Goal: Transaction & Acquisition: Book appointment/travel/reservation

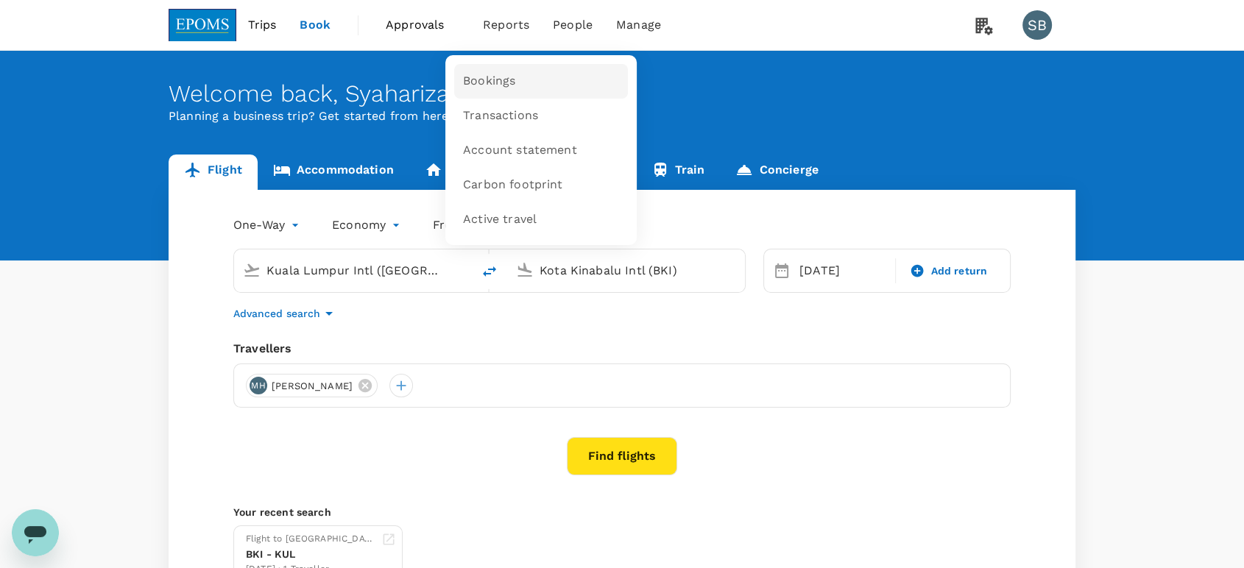
click at [503, 71] on link "Bookings" at bounding box center [541, 81] width 174 height 35
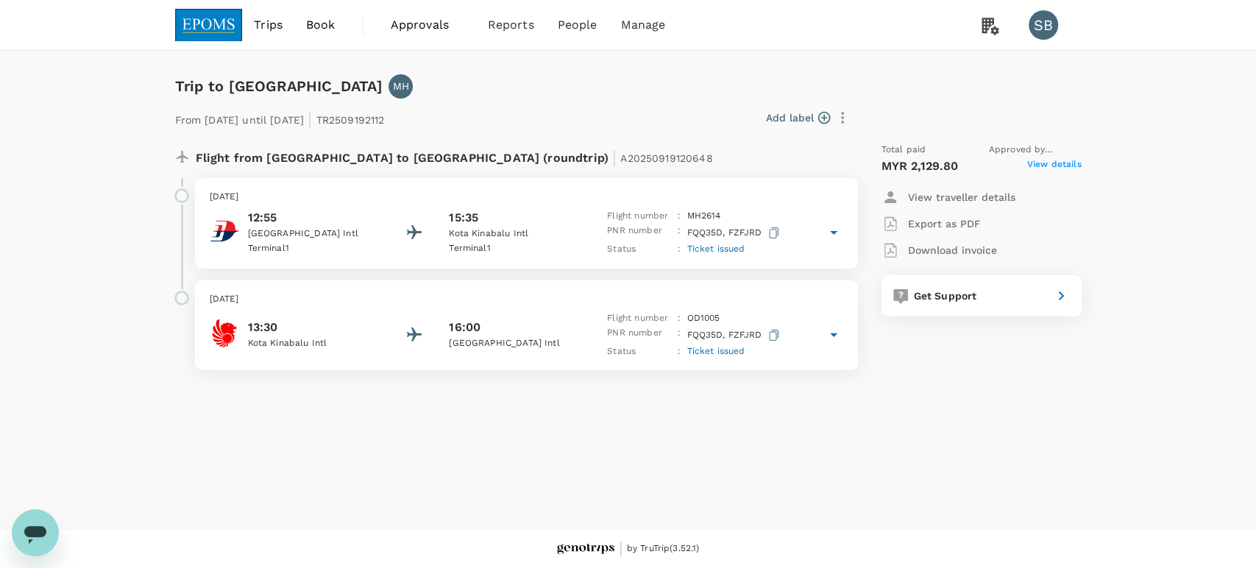
click at [567, 228] on p "Kota Kinabalu Intl" at bounding box center [515, 234] width 132 height 15
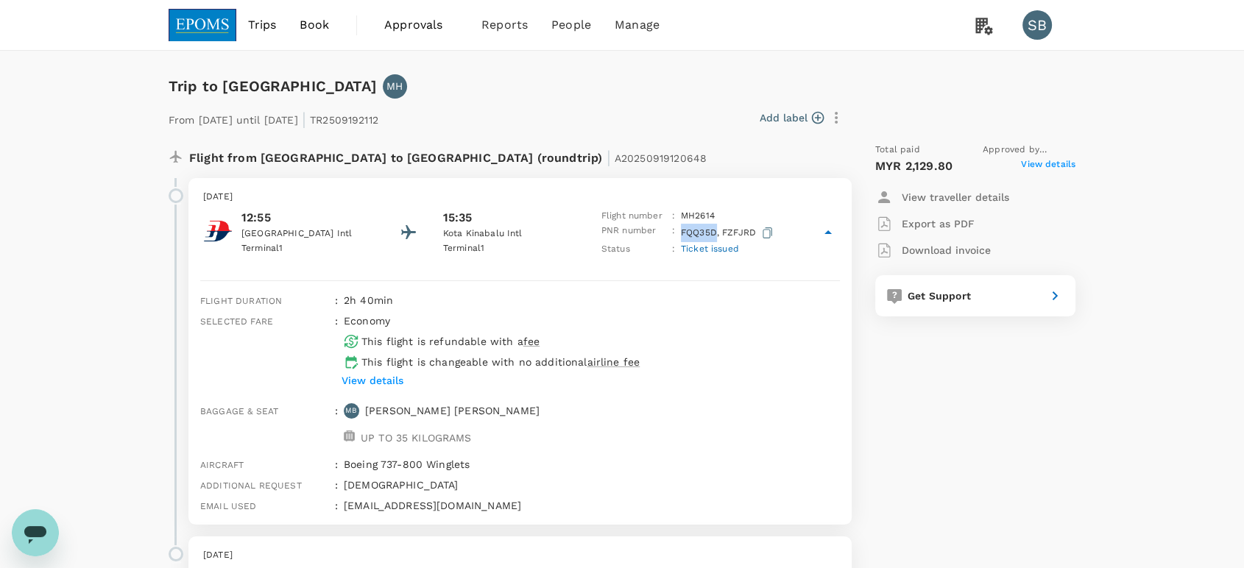
drag, startPoint x: 683, startPoint y: 234, endPoint x: 714, endPoint y: 237, distance: 31.1
click at [714, 237] on p "FQQ35D, FZFJRD" at bounding box center [728, 233] width 95 height 18
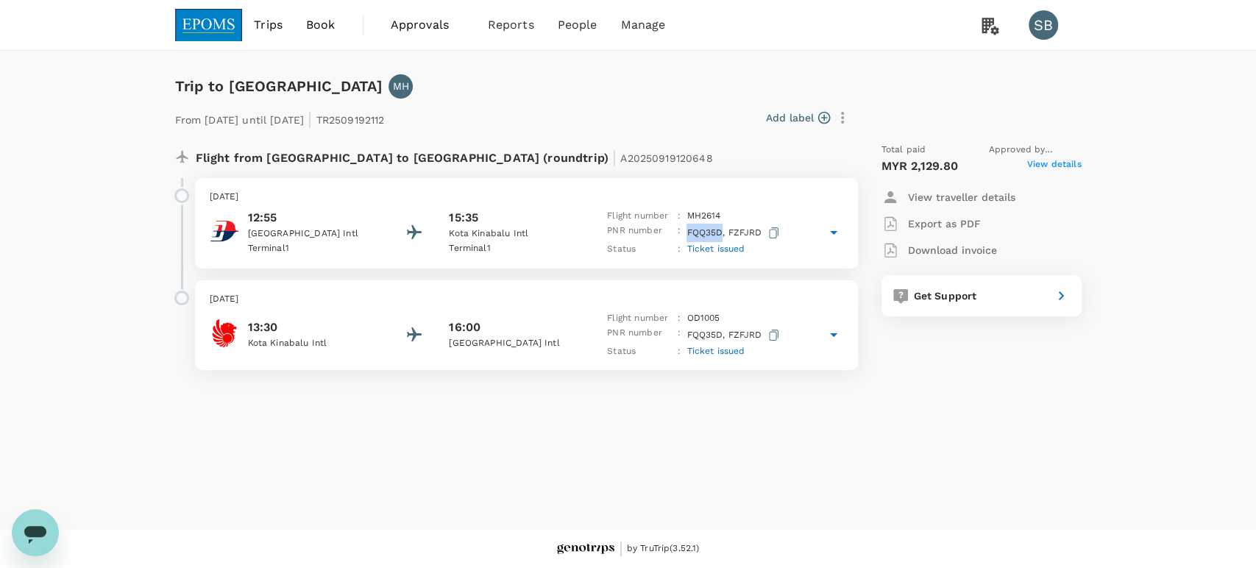
copy p "FQQ35D"
click at [545, 187] on div "[DATE] 12:55 [GEOGRAPHIC_DATA] 1 15:35 [GEOGRAPHIC_DATA] 1 Flight number : MH 2…" at bounding box center [526, 223] width 663 height 91
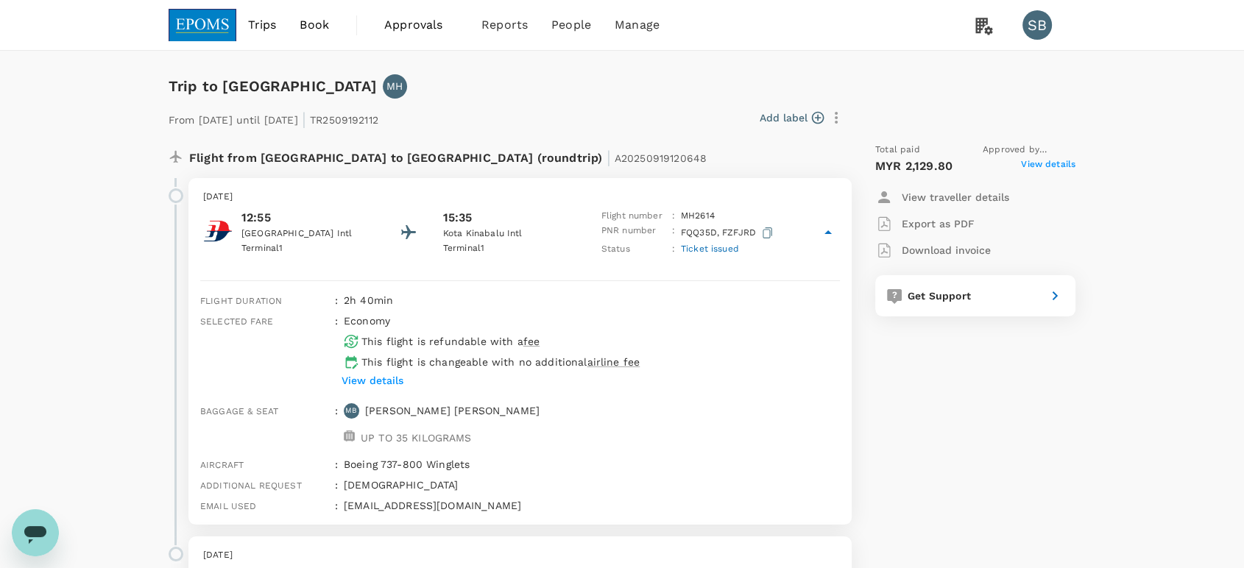
click at [183, 26] on img at bounding box center [203, 25] width 68 height 32
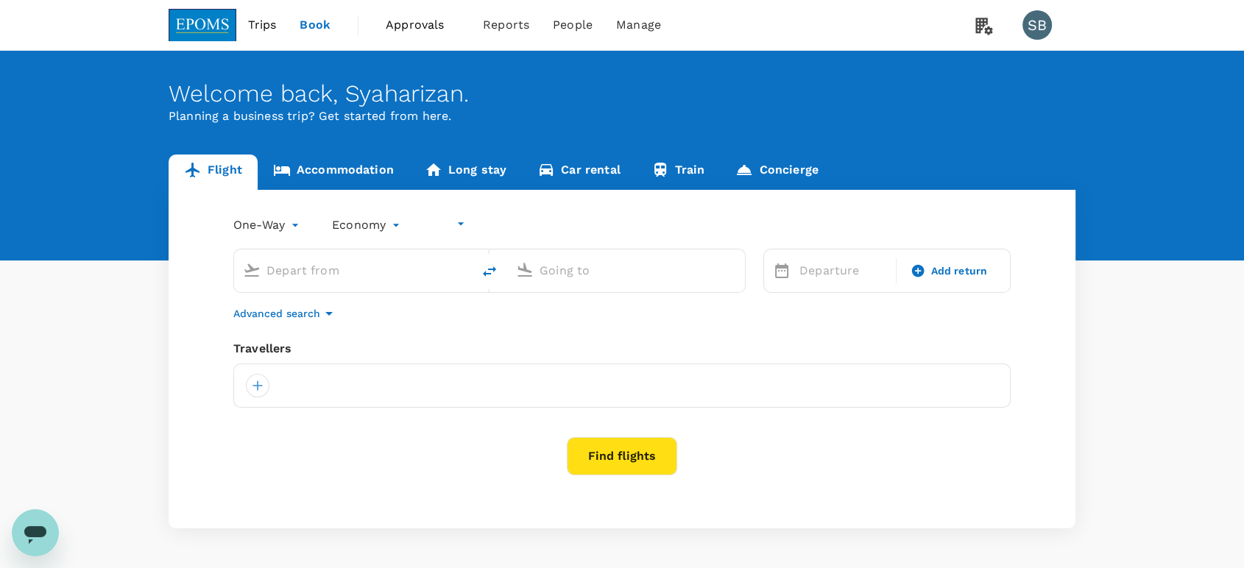
type input "undefined, undefined (any)"
type input "Kuala Lumpur Intl ([GEOGRAPHIC_DATA])"
type input "Kota Kinabalu Intl (BKI)"
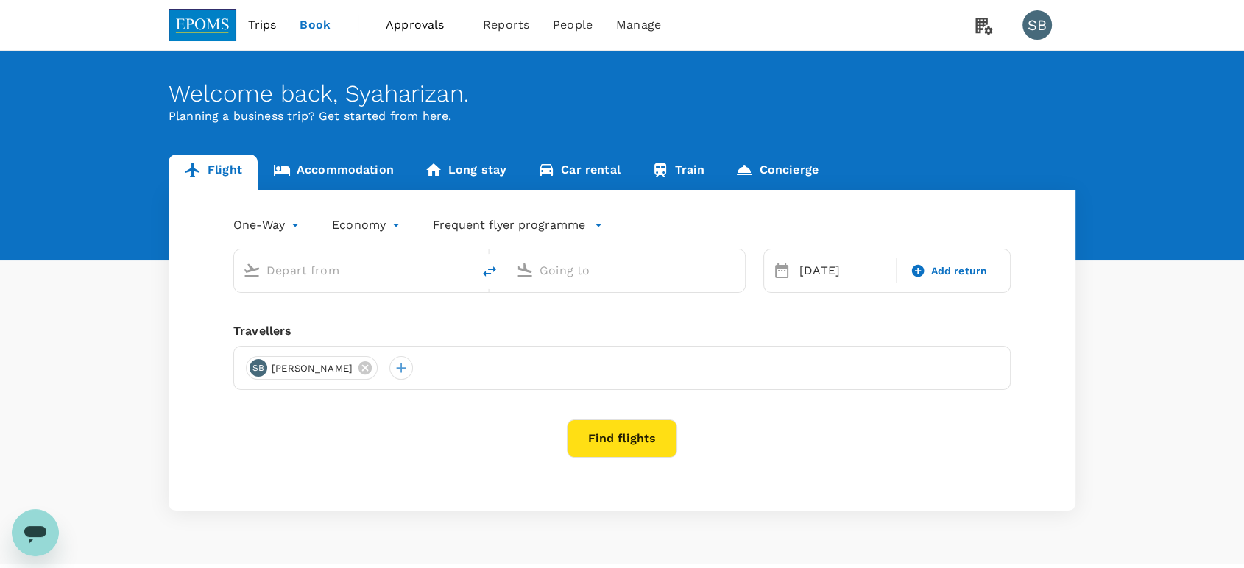
type input "Kuala Lumpur Intl ([GEOGRAPHIC_DATA])"
type input "Kota Kinabalu Intl (BKI)"
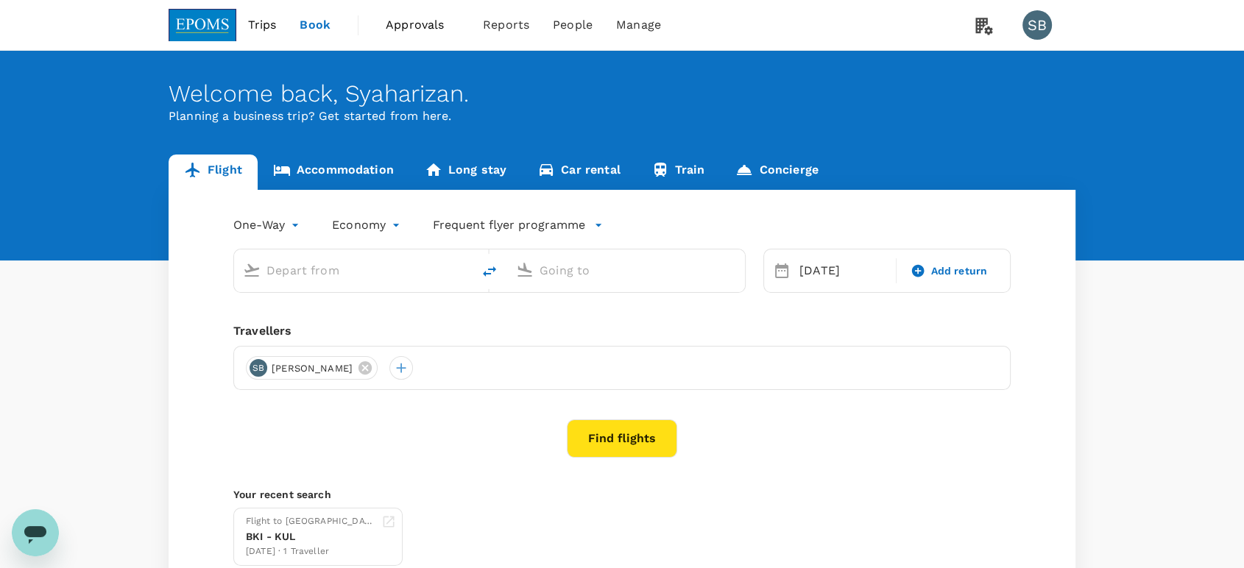
type input "Kuala Lumpur Intl ([GEOGRAPHIC_DATA])"
type input "Kota Kinabalu Intl (BKI)"
